Goal: Information Seeking & Learning: Learn about a topic

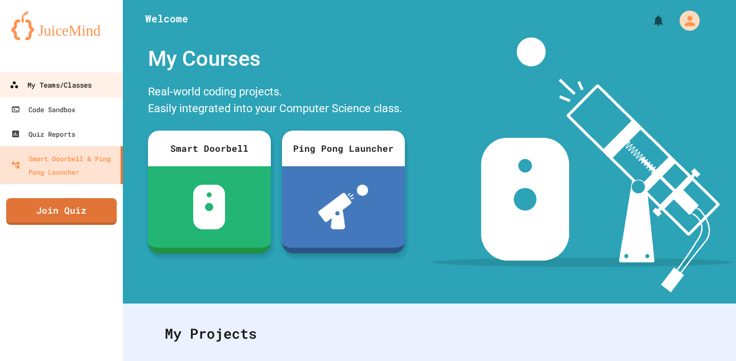
click at [62, 81] on div "My Teams/Classes" at bounding box center [50, 85] width 82 height 14
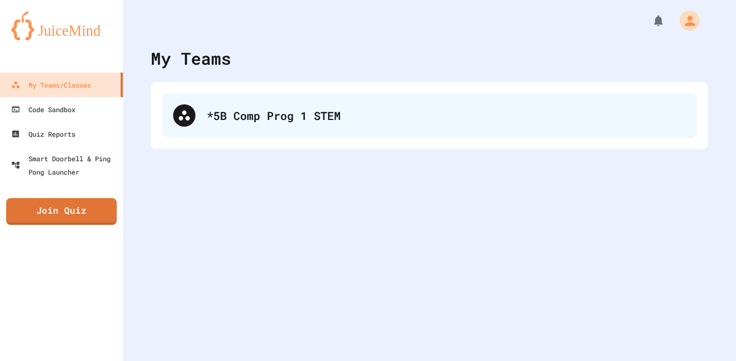
click at [239, 112] on div "*5B Comp Prog 1 STEM" at bounding box center [446, 115] width 479 height 17
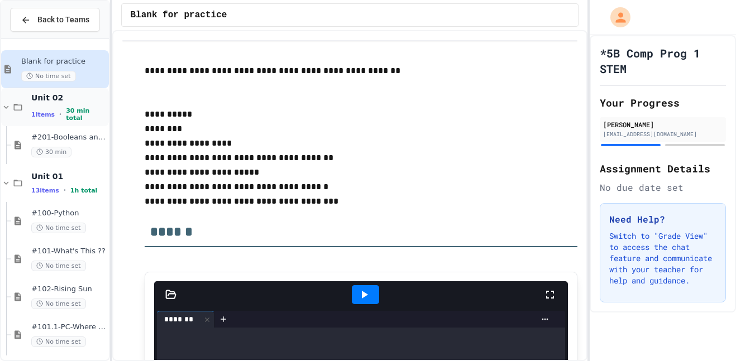
click at [42, 115] on span "1 items" at bounding box center [42, 114] width 23 height 7
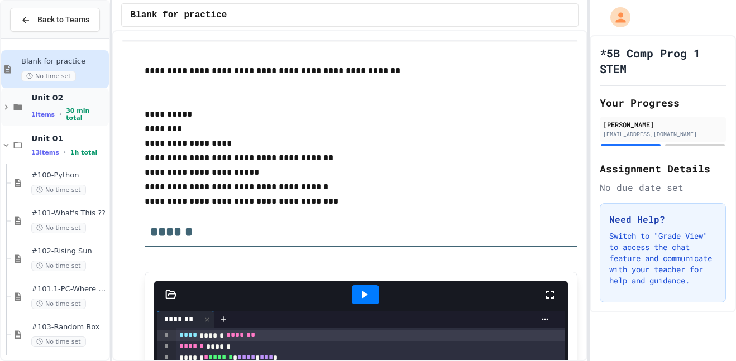
click at [75, 103] on span "Unit 02" at bounding box center [68, 98] width 75 height 10
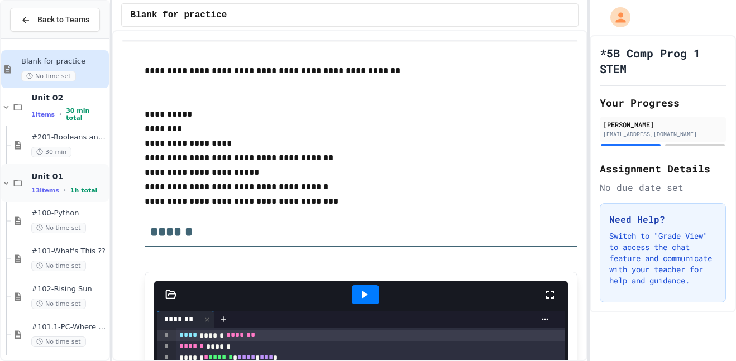
click at [58, 179] on span "Unit 01" at bounding box center [68, 176] width 75 height 10
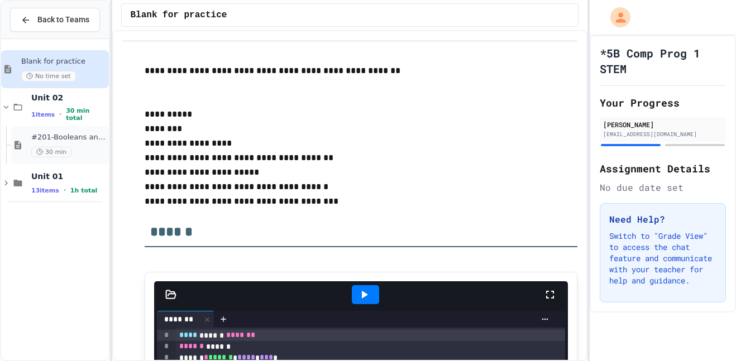
click at [50, 141] on span "#201-Booleans and Buttons(7pts)" at bounding box center [68, 137] width 75 height 9
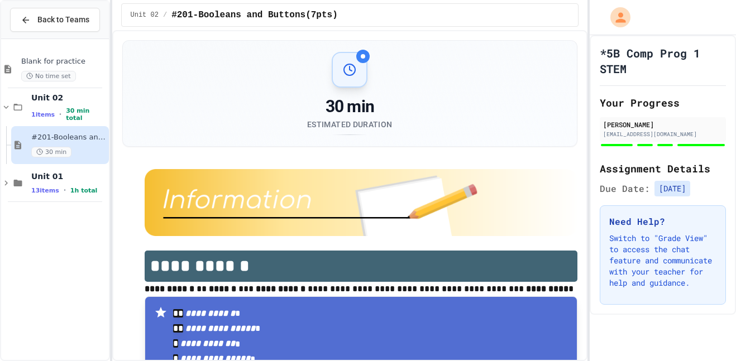
click at [84, 137] on span "#201-Booleans and Buttons(7pts)" at bounding box center [68, 137] width 75 height 9
click at [76, 118] on span "30 min total" at bounding box center [86, 114] width 40 height 15
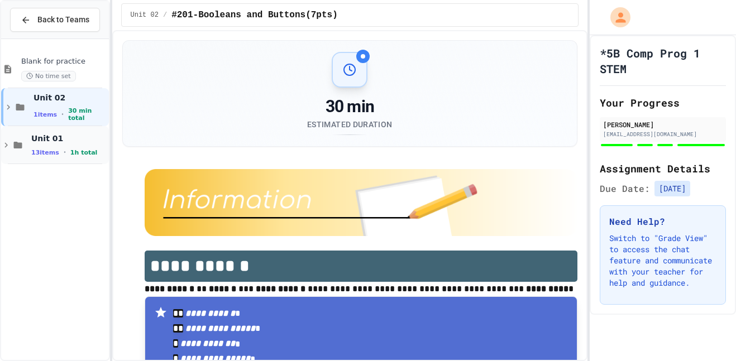
click at [79, 150] on span "1h total" at bounding box center [83, 152] width 27 height 7
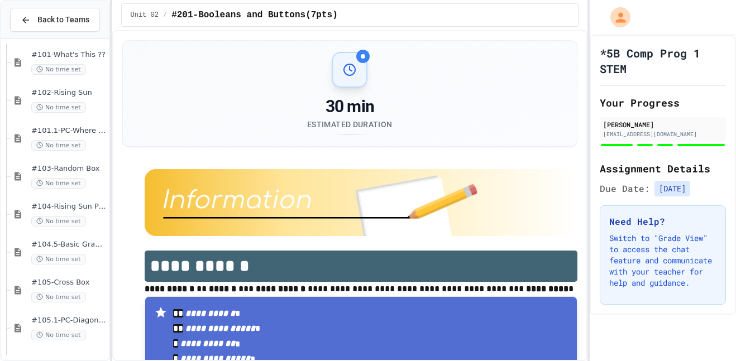
scroll to position [309, 0]
click at [70, 255] on div "#106-Factors No time set" at bounding box center [68, 254] width 75 height 25
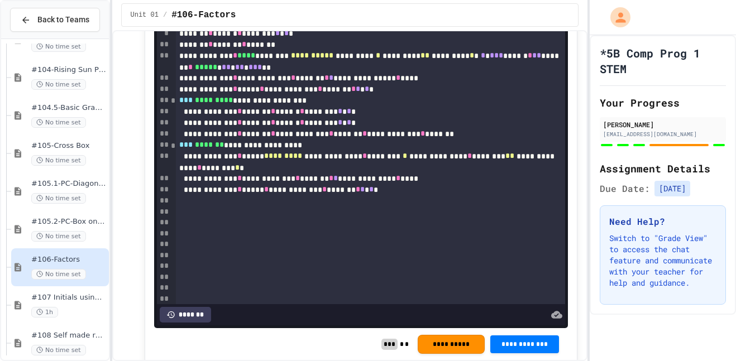
scroll to position [4124, 0]
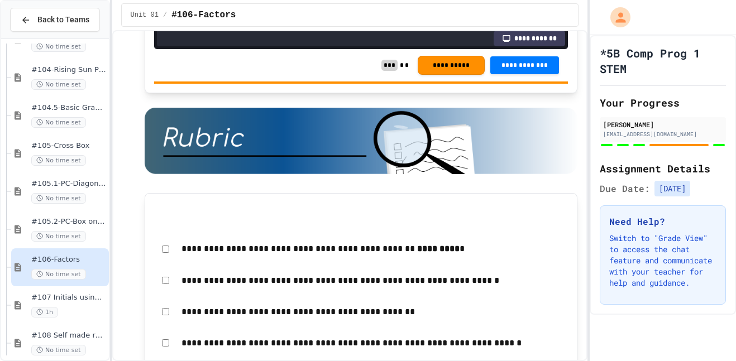
scroll to position [4409, 0]
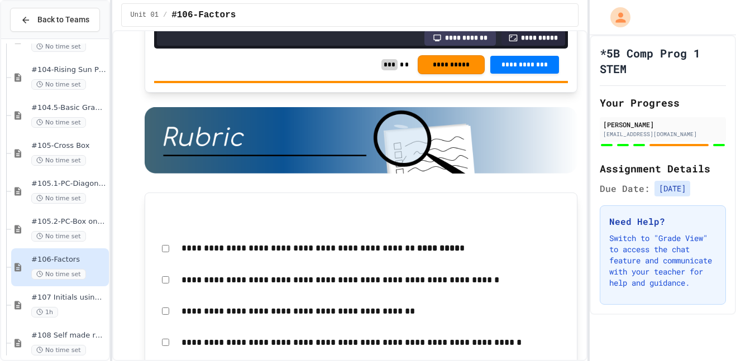
click at [471, 194] on body "**********" at bounding box center [368, 180] width 736 height 361
